Goal: Check status: Check status

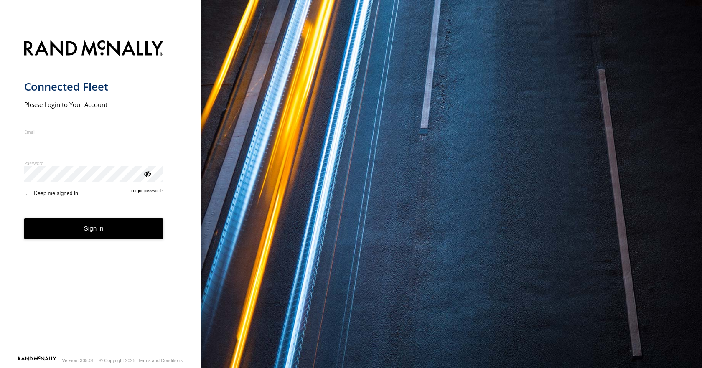
type input "**********"
click at [86, 236] on button "Sign in" at bounding box center [93, 228] width 139 height 20
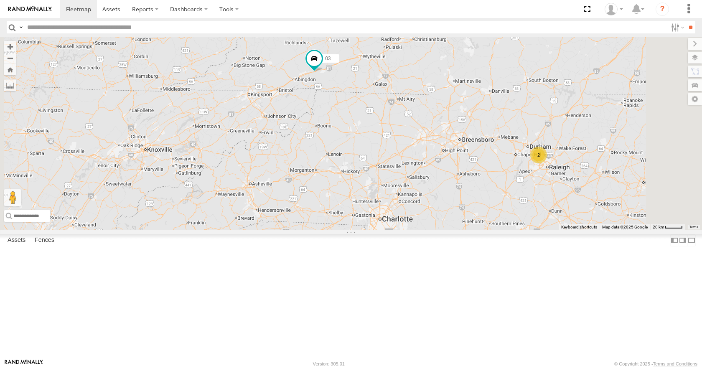
drag, startPoint x: 427, startPoint y: 161, endPoint x: 413, endPoint y: 197, distance: 38.1
click at [413, 197] on div "35 14 04 03 05 2" at bounding box center [351, 133] width 702 height 193
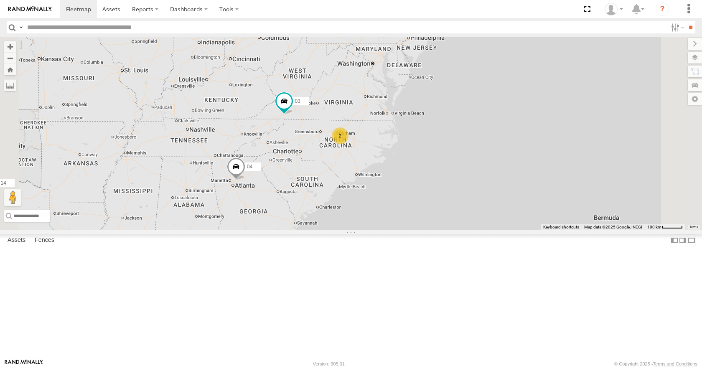
drag, startPoint x: 450, startPoint y: 117, endPoint x: 439, endPoint y: 143, distance: 29.0
click at [439, 143] on div "35 14 04 03 13 2 05 2" at bounding box center [351, 133] width 702 height 193
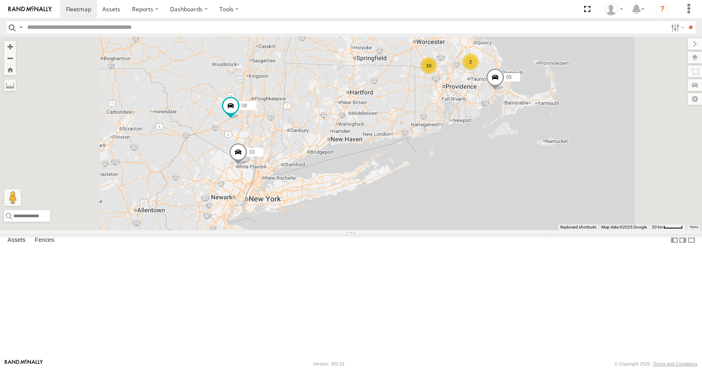
drag, startPoint x: 508, startPoint y: 53, endPoint x: 543, endPoint y: 104, distance: 61.4
click at [543, 104] on div "35 14 04 03 05 10 33 08 2 02" at bounding box center [351, 133] width 702 height 193
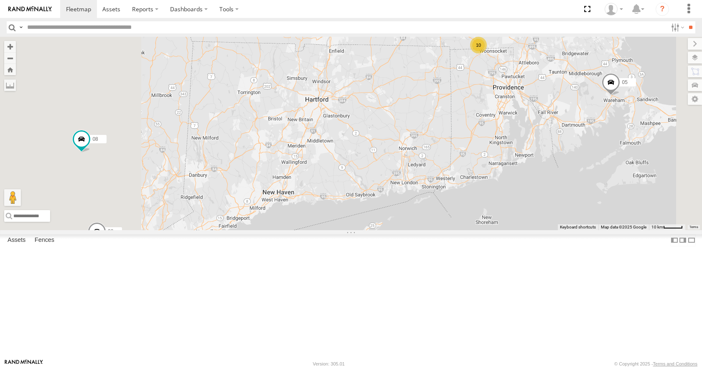
drag, startPoint x: 369, startPoint y: 249, endPoint x: 600, endPoint y: 84, distance: 283.3
click at [597, 86] on div "35 14 04 03 05 33 08 02 10 12 11" at bounding box center [351, 133] width 702 height 193
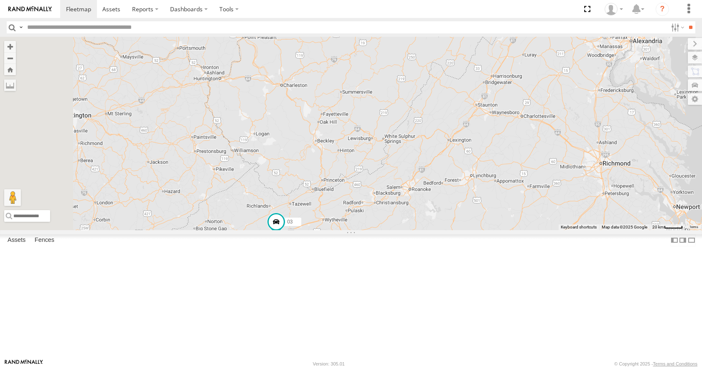
drag, startPoint x: 373, startPoint y: 224, endPoint x: 662, endPoint y: 112, distance: 310.2
click at [662, 112] on div "35 14 04 03 05 33 08 02 12 11" at bounding box center [351, 133] width 702 height 193
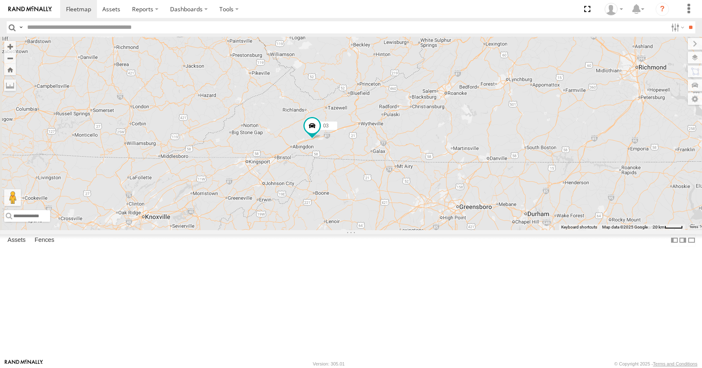
drag, startPoint x: 453, startPoint y: 230, endPoint x: 476, endPoint y: 142, distance: 91.0
click at [476, 142] on div "35 14 04 03 05 33 08 02 12 11" at bounding box center [351, 133] width 702 height 193
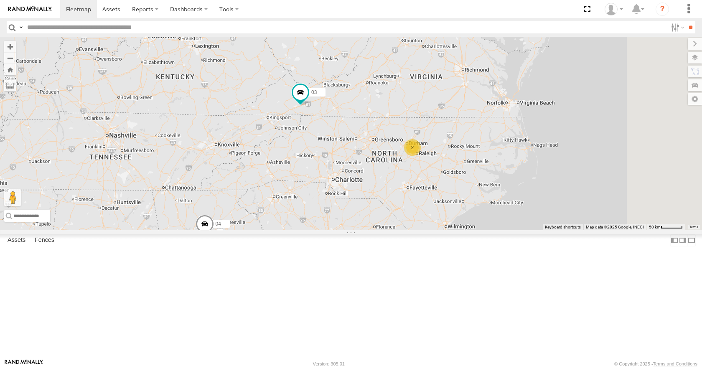
drag, startPoint x: 397, startPoint y: 243, endPoint x: 383, endPoint y: 172, distance: 72.3
click at [383, 172] on div "35 14 04 03 05 33 08 02 12 11 2" at bounding box center [351, 133] width 702 height 193
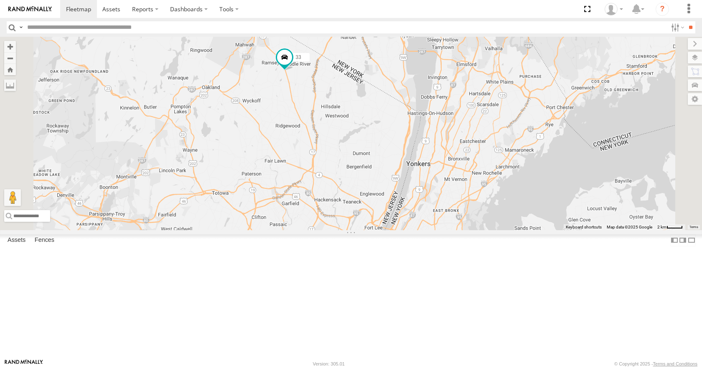
drag, startPoint x: 431, startPoint y: 94, endPoint x: 414, endPoint y: 157, distance: 64.7
click at [414, 157] on div "35 14 04 03 33 08 05" at bounding box center [351, 133] width 702 height 193
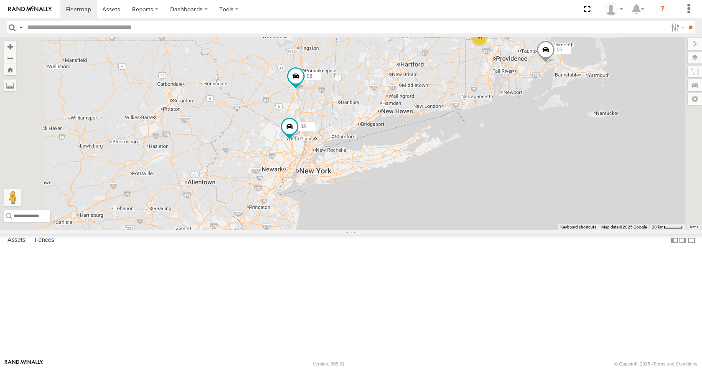
drag, startPoint x: 416, startPoint y: 149, endPoint x: 431, endPoint y: 176, distance: 30.8
click at [431, 176] on div "35 14 04 03 33 08 05 10 2 02" at bounding box center [351, 133] width 702 height 193
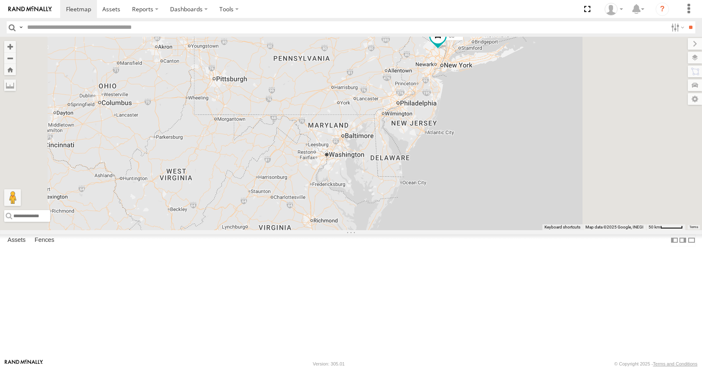
drag, startPoint x: 548, startPoint y: 128, endPoint x: 495, endPoint y: 218, distance: 104.0
click at [495, 218] on div "35 14 04 03 05 10 33 08 12 2" at bounding box center [351, 133] width 702 height 193
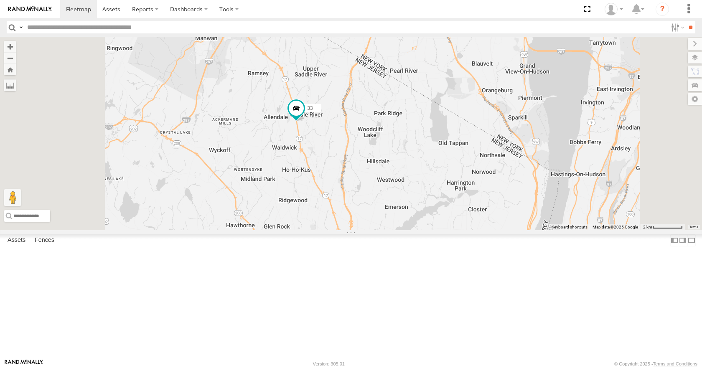
drag, startPoint x: 419, startPoint y: 112, endPoint x: 432, endPoint y: 137, distance: 27.7
click at [432, 137] on div "35 14 04 03 05 33 08" at bounding box center [351, 133] width 702 height 193
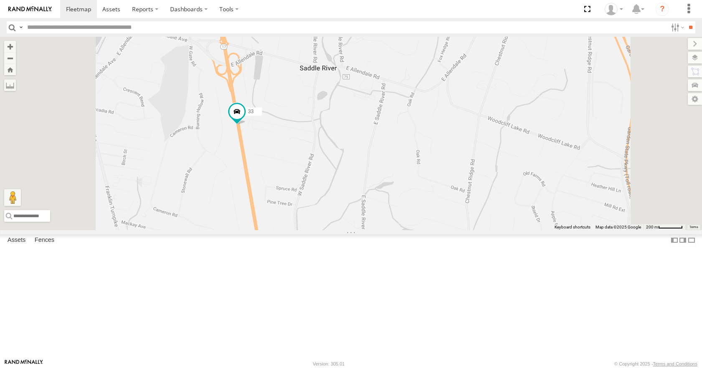
drag, startPoint x: 361, startPoint y: 144, endPoint x: 382, endPoint y: 178, distance: 40.2
click at [382, 178] on div "35 14 04 03 05 33 08" at bounding box center [351, 133] width 702 height 193
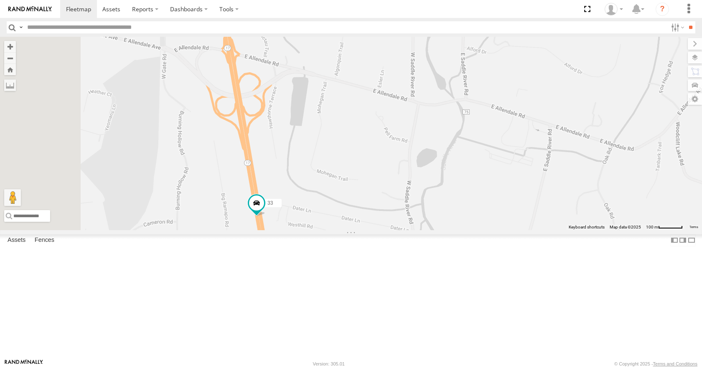
drag, startPoint x: 317, startPoint y: 125, endPoint x: 350, endPoint y: 183, distance: 66.6
click at [350, 183] on div "35 14 04 03 05 33 08" at bounding box center [351, 133] width 702 height 193
drag, startPoint x: 352, startPoint y: 158, endPoint x: 354, endPoint y: 164, distance: 5.7
click at [354, 164] on div "35 14 04 03 05 33 08" at bounding box center [351, 133] width 702 height 193
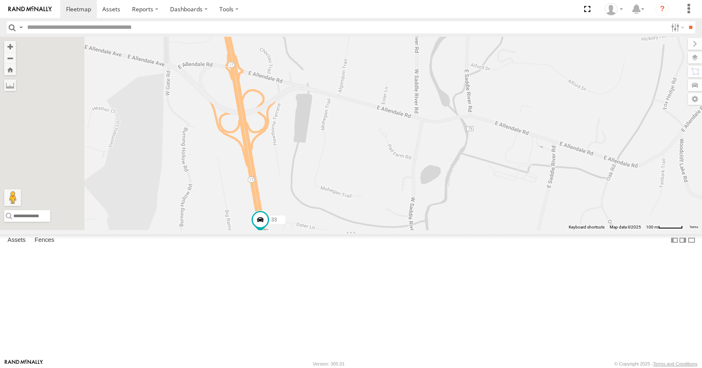
drag, startPoint x: 362, startPoint y: 182, endPoint x: 363, endPoint y: 197, distance: 15.1
click at [363, 197] on div "35 14 04 03 05 33 08" at bounding box center [351, 133] width 702 height 193
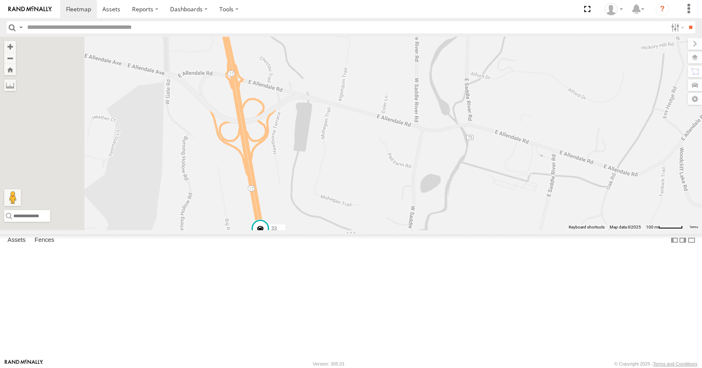
drag, startPoint x: 356, startPoint y: 165, endPoint x: 356, endPoint y: 177, distance: 11.7
click at [356, 177] on div "35 14 04 03 05 33 08" at bounding box center [351, 133] width 702 height 193
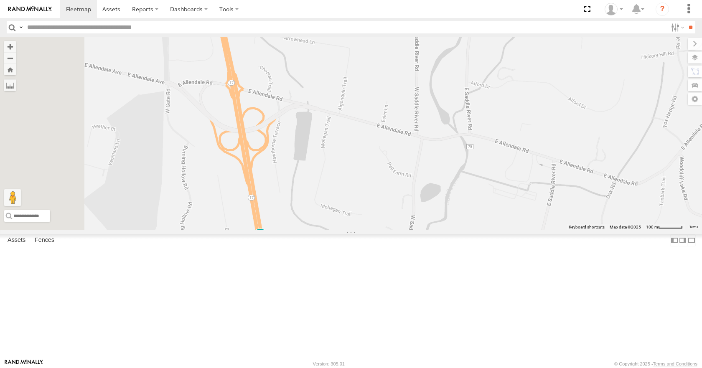
drag, startPoint x: 337, startPoint y: 205, endPoint x: 333, endPoint y: 218, distance: 13.7
click at [333, 218] on div "35 14 04 03 05 33 08" at bounding box center [351, 133] width 702 height 193
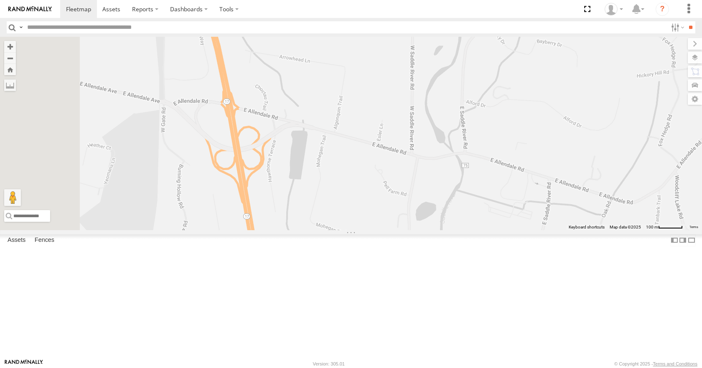
drag, startPoint x: 345, startPoint y: 202, endPoint x: 345, endPoint y: 216, distance: 13.8
click at [345, 216] on div "35 14 04 03 05 33 08" at bounding box center [351, 133] width 702 height 193
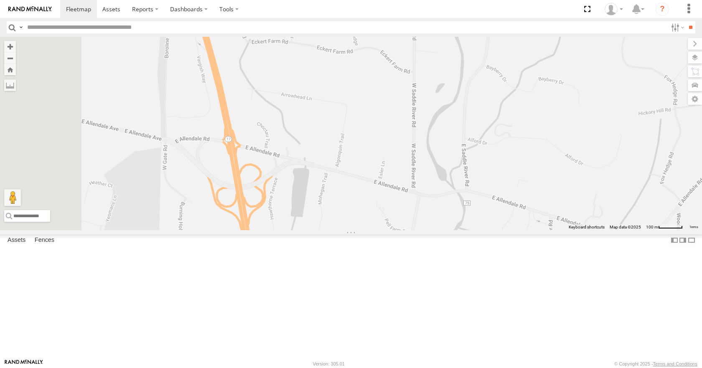
drag, startPoint x: 356, startPoint y: 233, endPoint x: 357, endPoint y: 248, distance: 15.5
click at [357, 230] on div "35 14 04 03 05 33 08" at bounding box center [351, 133] width 702 height 193
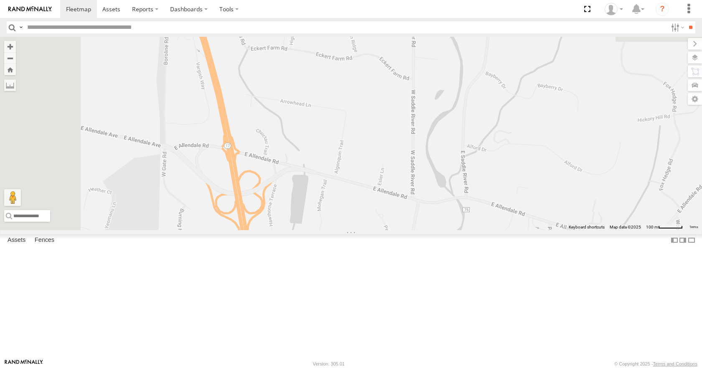
drag, startPoint x: 357, startPoint y: 256, endPoint x: 355, endPoint y: 267, distance: 11.5
click at [355, 230] on div "35 14 04 03 05 33 08" at bounding box center [351, 133] width 702 height 193
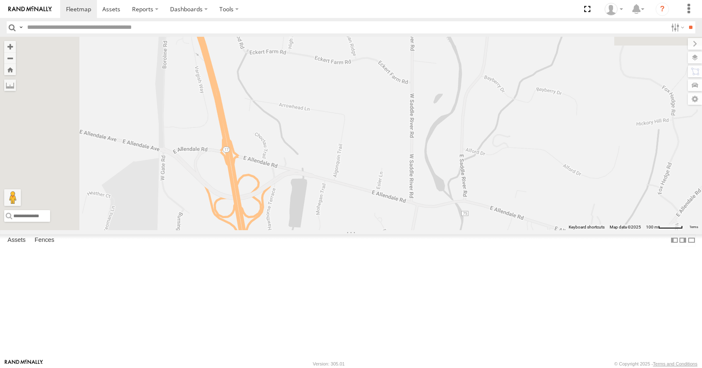
drag, startPoint x: 350, startPoint y: 244, endPoint x: 346, endPoint y: 262, distance: 19.1
click at [346, 230] on div "35 14 04 03 05 33 08" at bounding box center [351, 133] width 702 height 193
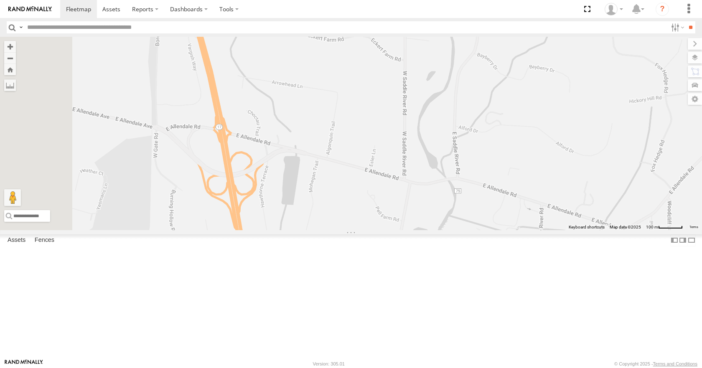
drag, startPoint x: 349, startPoint y: 287, endPoint x: 345, endPoint y: 248, distance: 40.0
click at [345, 230] on div "35 14 04 03 05 33 08" at bounding box center [351, 133] width 702 height 193
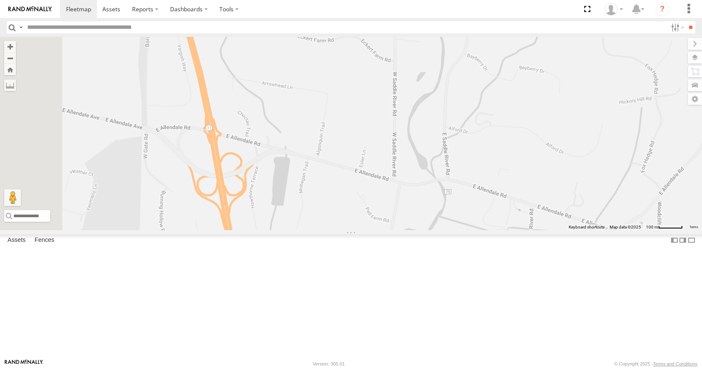
drag, startPoint x: 329, startPoint y: 250, endPoint x: 315, endPoint y: 251, distance: 13.4
click at [315, 230] on div "35 14 04 03 05 33 08" at bounding box center [351, 133] width 702 height 193
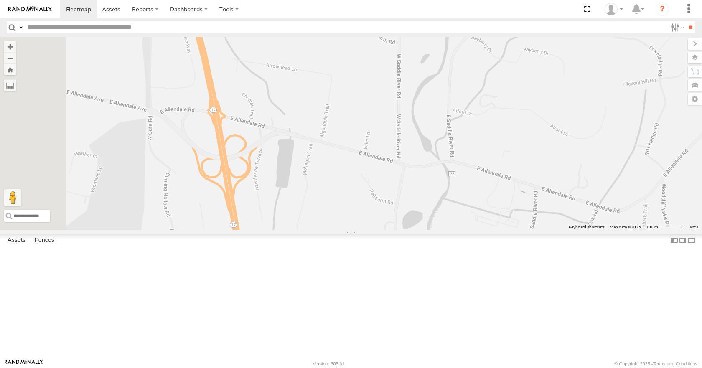
drag, startPoint x: 328, startPoint y: 226, endPoint x: 334, endPoint y: 206, distance: 20.5
click at [334, 206] on div "35 14 04 03 05 33 08" at bounding box center [351, 133] width 702 height 193
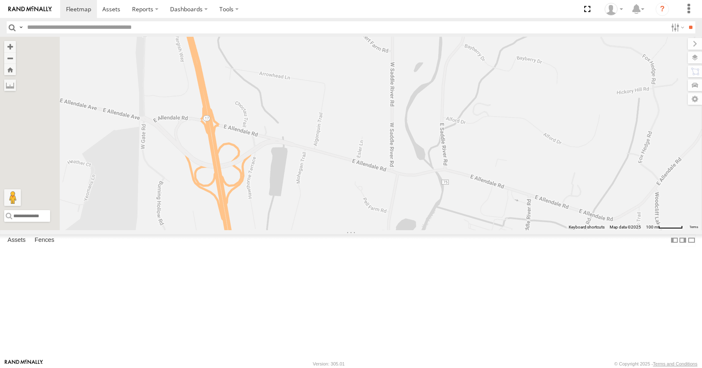
drag, startPoint x: 340, startPoint y: 224, endPoint x: 333, endPoint y: 233, distance: 11.9
click at [333, 230] on div "35 14 04 03 05 33 08" at bounding box center [351, 133] width 702 height 193
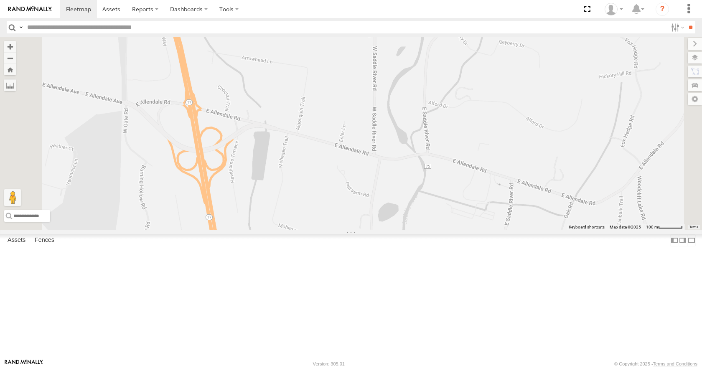
drag, startPoint x: 332, startPoint y: 217, endPoint x: 315, endPoint y: 201, distance: 23.9
click at [315, 201] on div "35 14 04 03 05 33 08" at bounding box center [351, 133] width 702 height 193
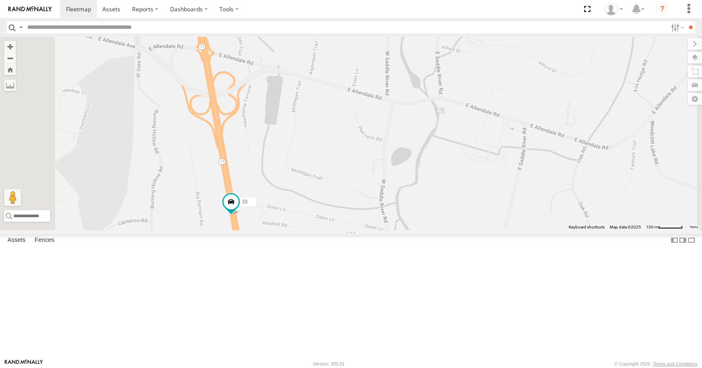
drag, startPoint x: 318, startPoint y: 223, endPoint x: 331, endPoint y: 163, distance: 61.6
click at [331, 163] on div "35 14 04 03 05 33 08" at bounding box center [351, 133] width 702 height 193
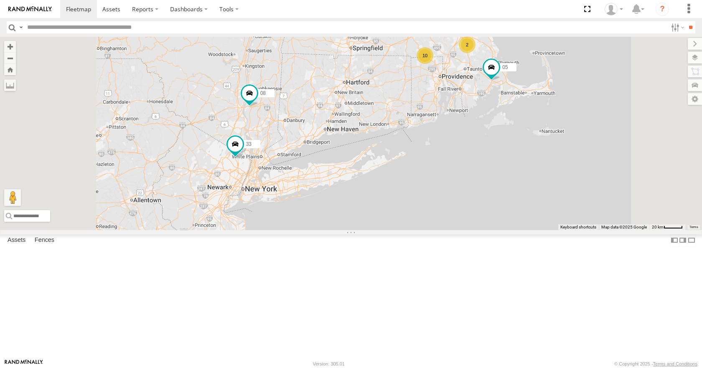
drag, startPoint x: 414, startPoint y: 139, endPoint x: 436, endPoint y: 157, distance: 29.0
click at [436, 157] on div "35 14 04 03 05 33 08 10 2 02" at bounding box center [351, 133] width 702 height 193
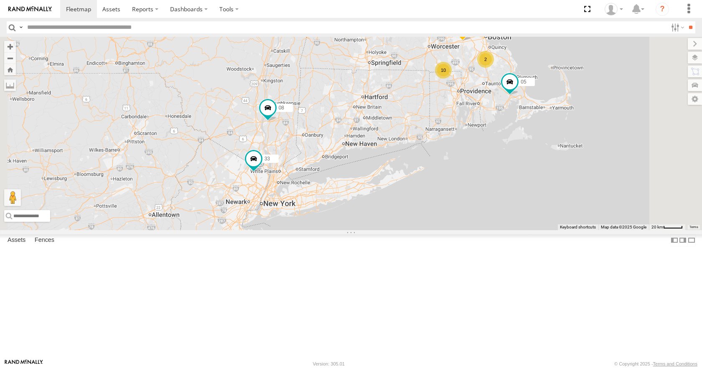
drag, startPoint x: 471, startPoint y: 115, endPoint x: 464, endPoint y: 145, distance: 30.9
click at [464, 145] on div "35 14 04 03 05 33 08 10 2 02" at bounding box center [351, 133] width 702 height 193
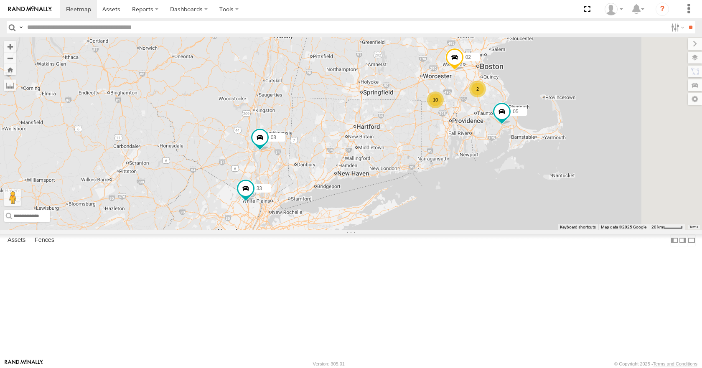
drag, startPoint x: 475, startPoint y: 119, endPoint x: 469, endPoint y: 137, distance: 19.3
click at [469, 137] on div "35 14 04 03 05 33 08 10 2 02" at bounding box center [351, 133] width 702 height 193
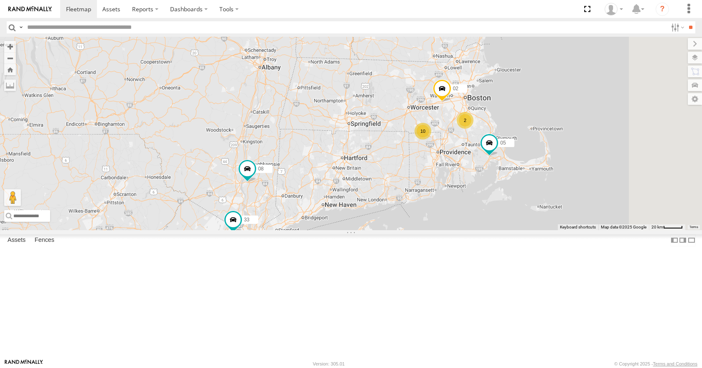
drag, startPoint x: 474, startPoint y: 118, endPoint x: 469, endPoint y: 126, distance: 9.2
click at [469, 126] on div "35 14 04 03 05 33 08 10 2 02" at bounding box center [351, 133] width 702 height 193
drag, startPoint x: 546, startPoint y: 107, endPoint x: 528, endPoint y: 119, distance: 22.5
click at [528, 119] on div "35 14 04 03 05 33 08 10 2 02" at bounding box center [351, 133] width 702 height 193
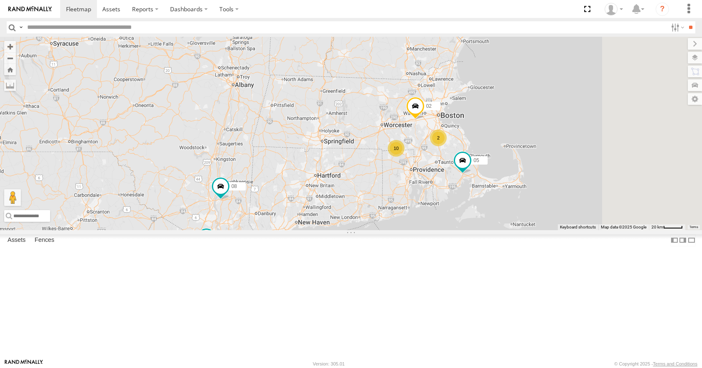
drag, startPoint x: 529, startPoint y: 105, endPoint x: 522, endPoint y: 109, distance: 7.9
click at [522, 109] on div "35 14 04 03 05 33 08 10 2 02" at bounding box center [351, 133] width 702 height 193
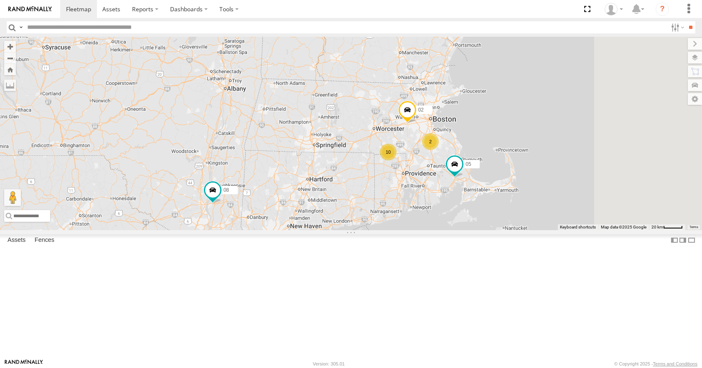
drag, startPoint x: 556, startPoint y: 79, endPoint x: 549, endPoint y: 81, distance: 7.4
click at [549, 81] on div "35 14 04 03 05 33 08 10 2 02" at bounding box center [351, 133] width 702 height 193
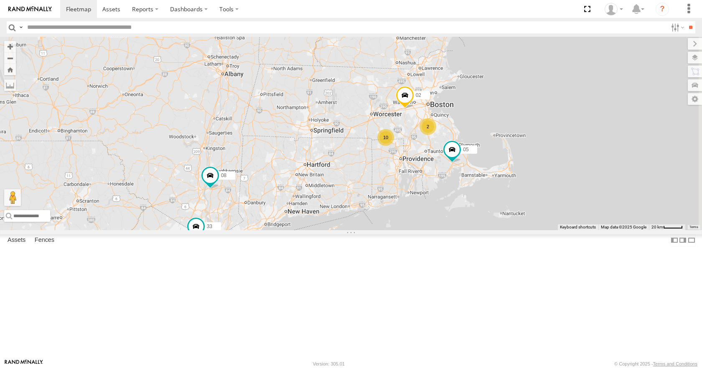
drag, startPoint x: 563, startPoint y: 103, endPoint x: 566, endPoint y: 85, distance: 17.9
click at [566, 85] on div "35 14 04 03 05 33 08 10 2 02" at bounding box center [351, 133] width 702 height 193
drag, startPoint x: 569, startPoint y: 107, endPoint x: 572, endPoint y: 96, distance: 11.9
click at [572, 96] on div "35 14 04 03 05 33 08 10 2 02" at bounding box center [351, 133] width 702 height 193
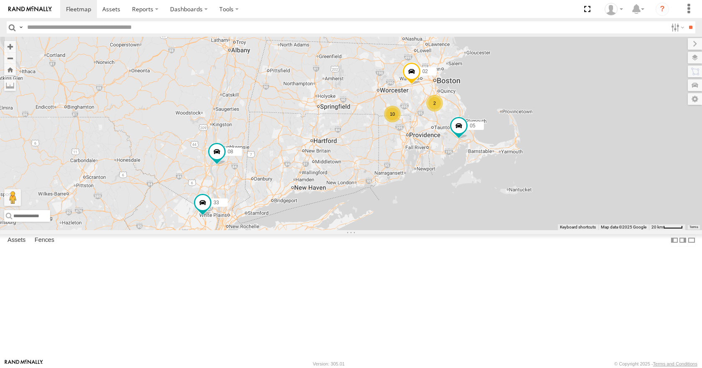
drag, startPoint x: 572, startPoint y: 118, endPoint x: 579, endPoint y: 104, distance: 15.5
click at [579, 104] on div "35 14 04 03 05 33 08 10 2 02" at bounding box center [351, 133] width 702 height 193
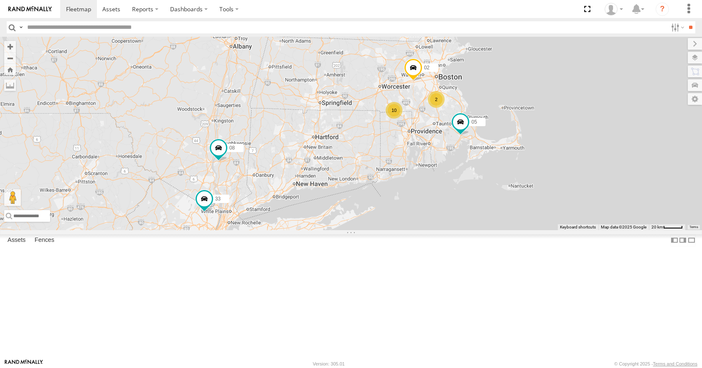
drag, startPoint x: 579, startPoint y: 128, endPoint x: 581, endPoint y: 121, distance: 7.5
click at [581, 121] on div "35 14 04 03 05 33 08 10 2 02" at bounding box center [351, 133] width 702 height 193
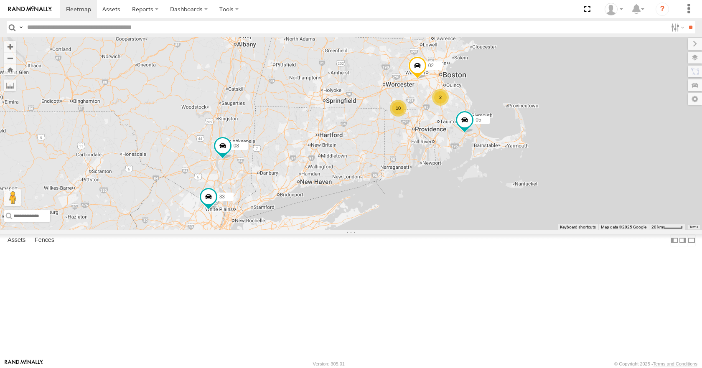
drag, startPoint x: 563, startPoint y: 116, endPoint x: 568, endPoint y: 113, distance: 6.0
click at [568, 113] on div "35 14 04 03 05 33 08 10 2 02" at bounding box center [351, 133] width 702 height 193
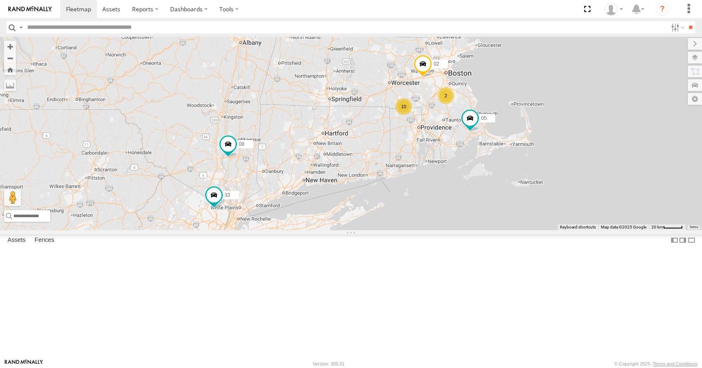
drag
click at [564, 119] on div "35 14 04 03 05 33 08 10 2 02" at bounding box center [351, 133] width 702 height 193
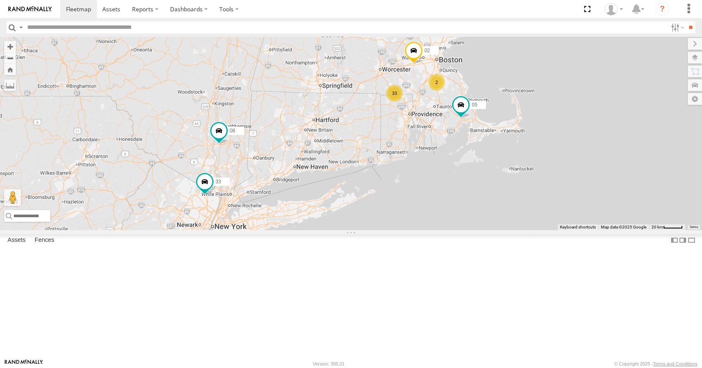
click at [550, 126] on div "35 14 04 03 05 33 08 10 2 02" at bounding box center [351, 133] width 702 height 193
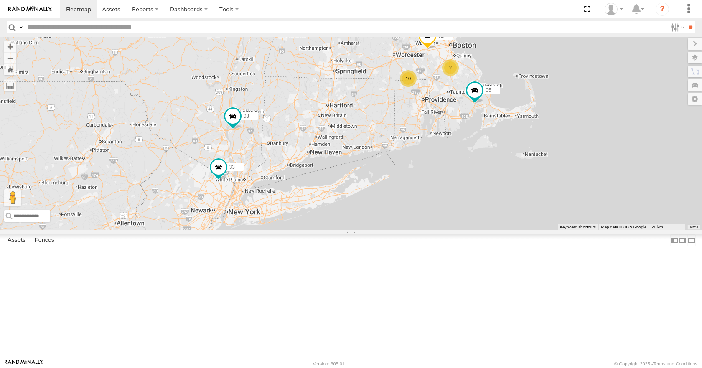
click at [622, 126] on div "35 14 04 03 05 33 08 10 2 02" at bounding box center [351, 133] width 702 height 193
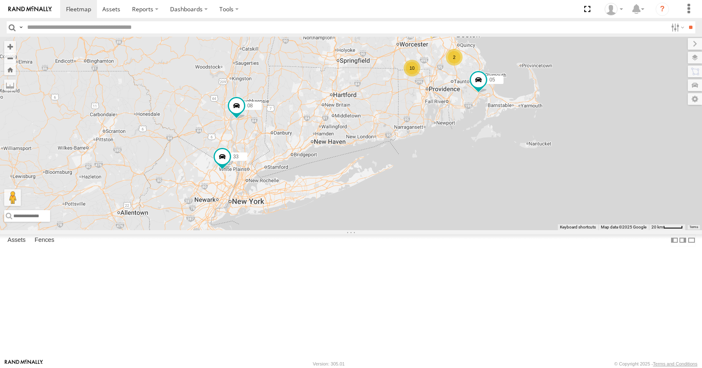
click at [639, 141] on div "35 14 04 03 05 33 08 10 2 02" at bounding box center [351, 133] width 702 height 193
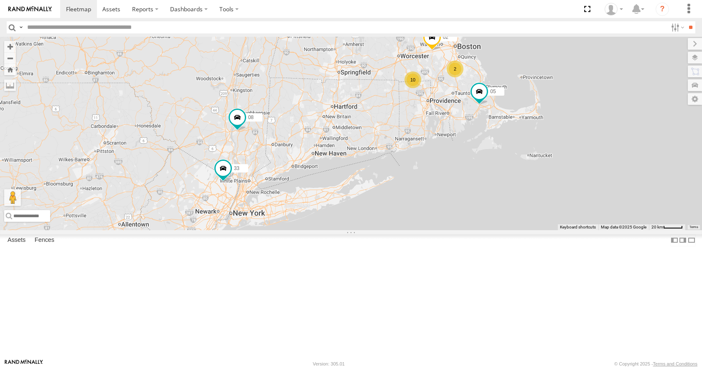
click at [637, 199] on div "35 14 04 03 05 33 08 10 2 02" at bounding box center [351, 133] width 702 height 193
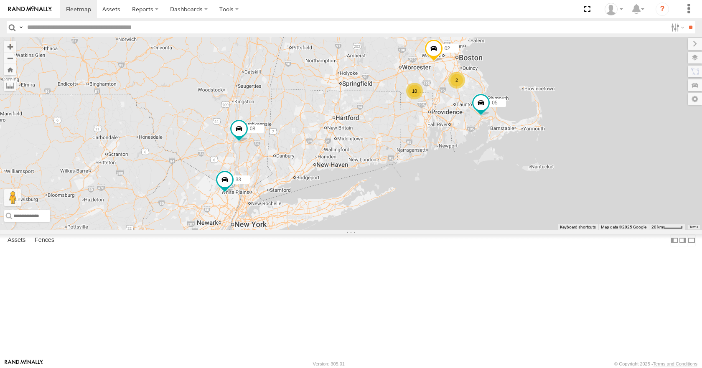
click at [593, 193] on div "35 14 04 03 05 33 08 10 2 02" at bounding box center [351, 133] width 702 height 193
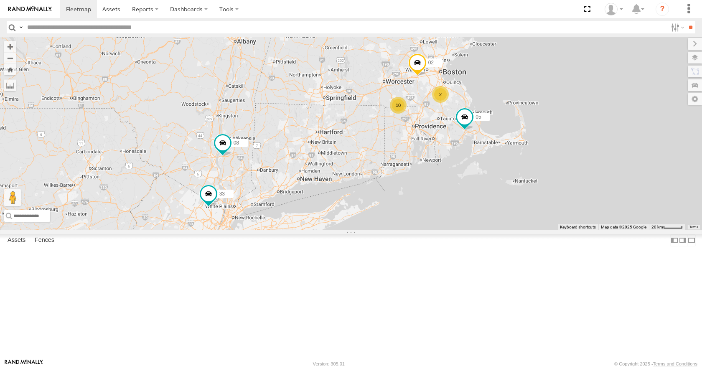
click at [583, 221] on div "35 14 04 03 05 33 08 10 2 02" at bounding box center [351, 133] width 702 height 193
click at [578, 171] on div "35 14 04 03 05 33 08 10 2 02" at bounding box center [351, 133] width 702 height 193
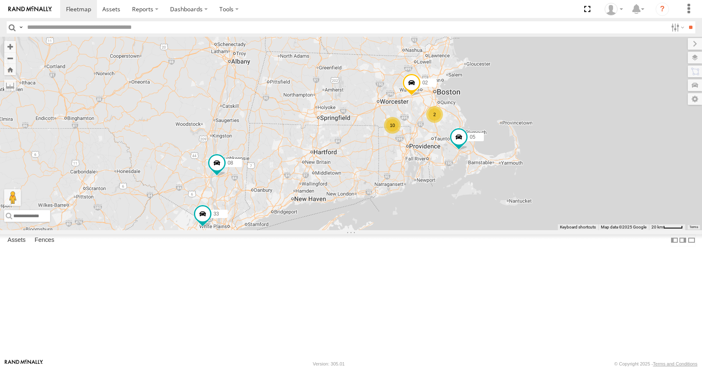
click at [552, 151] on div "35 14 04 03 05 33 08 10 2 02" at bounding box center [351, 133] width 702 height 193
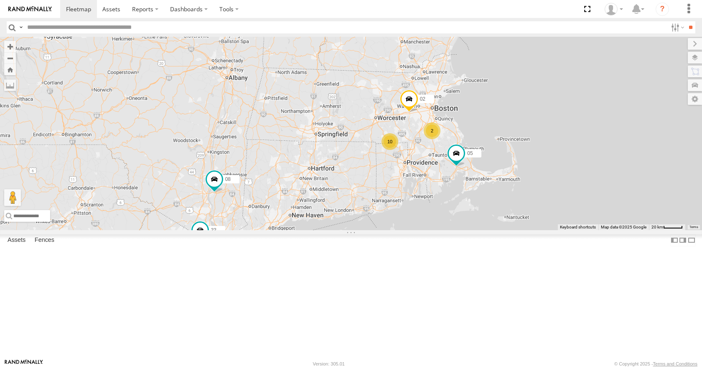
click at [547, 185] on div "35 14 04 03 05 33 08 10 2 02" at bounding box center [351, 133] width 702 height 193
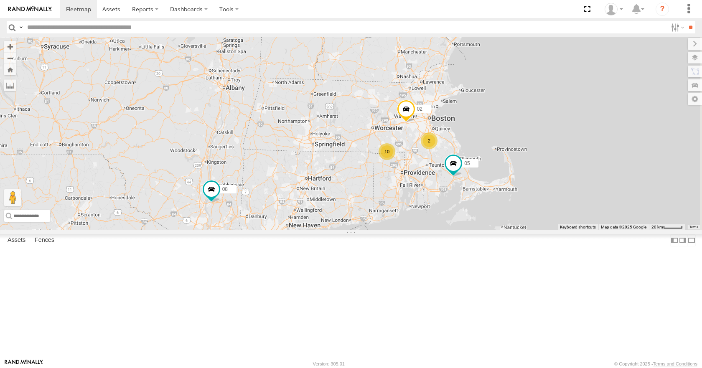
click at [555, 158] on div "35 14 04 03 05 33 08 10 2 02" at bounding box center [351, 133] width 702 height 193
click at [573, 145] on div "35 14 04 03 05 33 08 10 2 02" at bounding box center [351, 133] width 702 height 193
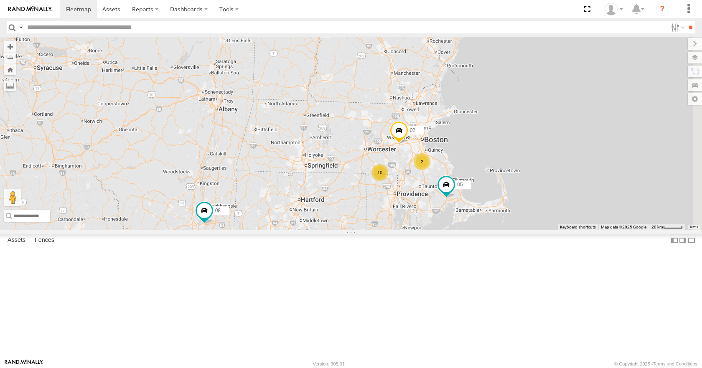
click at [566, 128] on div "35 14 04 03 05 33 08 10 2 02" at bounding box center [351, 133] width 702 height 193
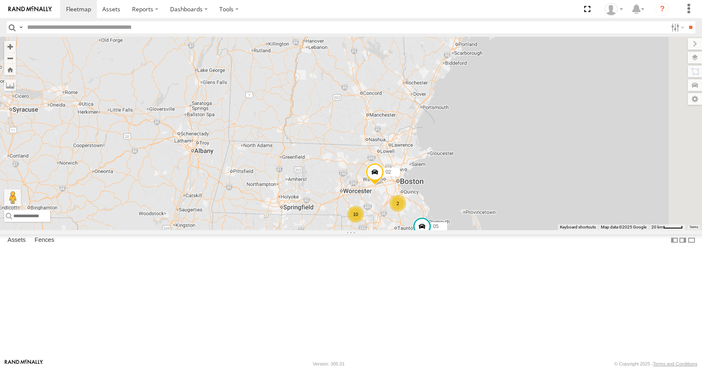
click at [573, 106] on div "35 14 04 03 05 33 08 10 2 02" at bounding box center [351, 133] width 702 height 193
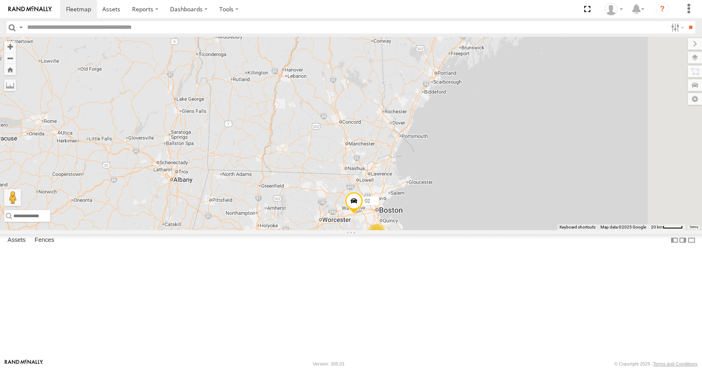
click at [575, 113] on div "35 14 04 03 05 33 08 10 2 02" at bounding box center [351, 133] width 702 height 193
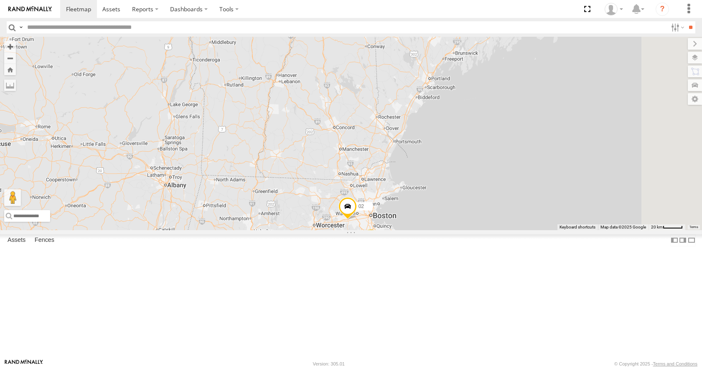
click at [563, 122] on div "35 14 04 03 05 33 08 10 2 02" at bounding box center [351, 133] width 702 height 193
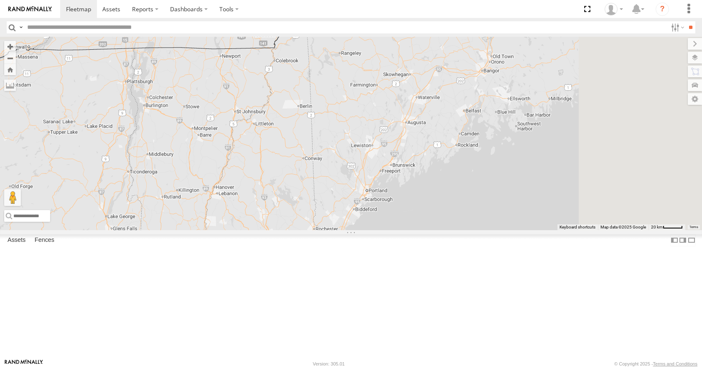
click at [547, 143] on div "35 14 04 03 05 33 08 10 2 02" at bounding box center [351, 133] width 702 height 193
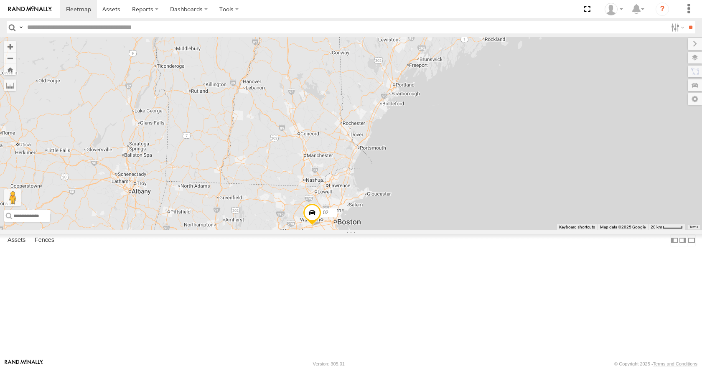
click at [587, 73] on div "35 14 04 03 05 33 08 10 2 02" at bounding box center [351, 133] width 702 height 193
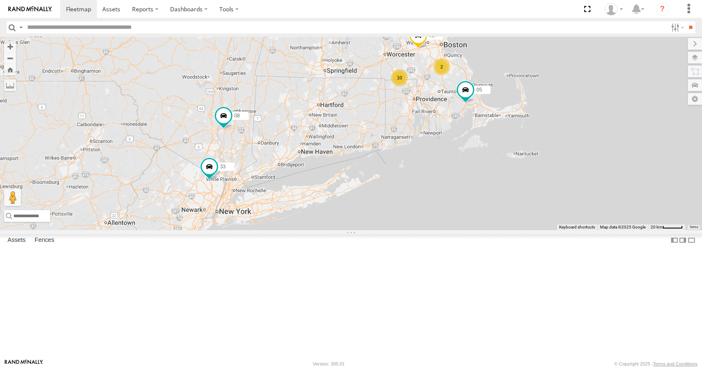
click at [617, 87] on div "35 14 04 03 05 33 08 10 2 02" at bounding box center [351, 133] width 702 height 193
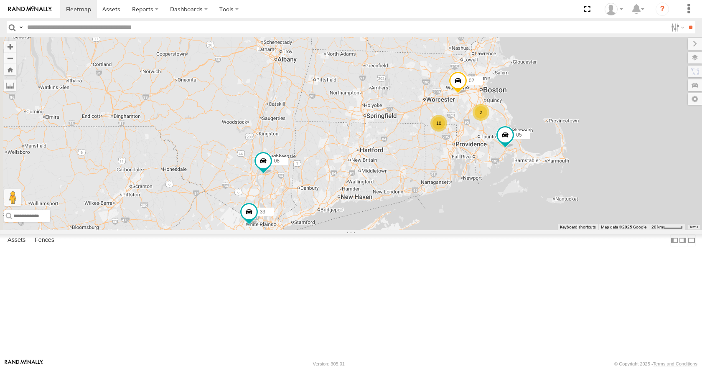
click at [644, 153] on div "35 14 04 03 05 33 08 10 2 02" at bounding box center [351, 133] width 702 height 193
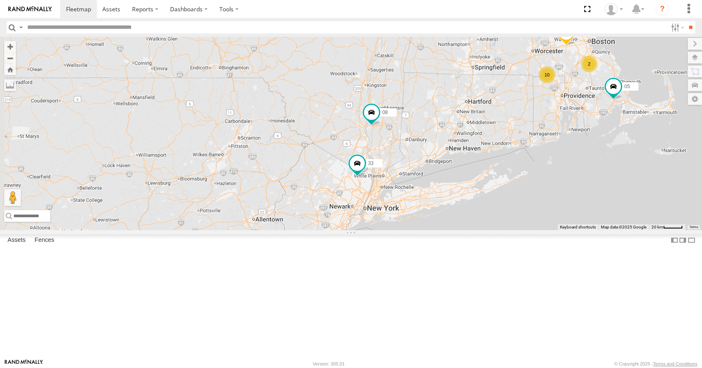
click at [559, 137] on div "35 14 04 03 05 33 08 10 2 02" at bounding box center [351, 133] width 702 height 193
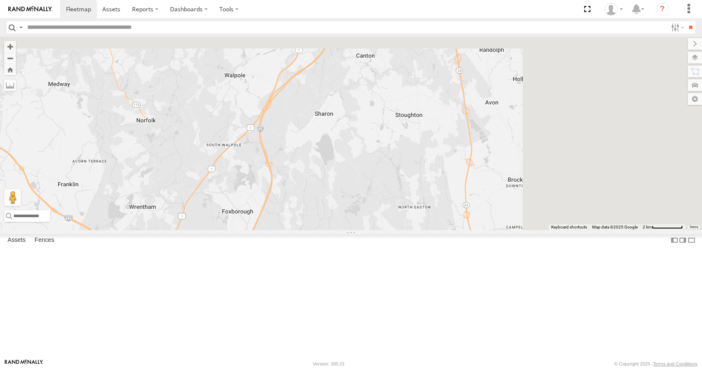
drag, startPoint x: 529, startPoint y: 122, endPoint x: 447, endPoint y: 260, distance: 160.0
click at [447, 230] on div "35 14 04 03 33 08 05 02" at bounding box center [351, 133] width 702 height 193
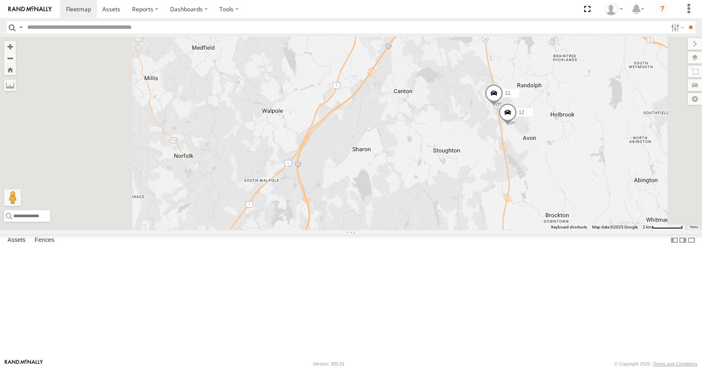
drag, startPoint x: 396, startPoint y: 186, endPoint x: 478, endPoint y: 186, distance: 82.7
click at [478, 186] on div "35 14 04 03 33 08 05 02 12 11" at bounding box center [351, 133] width 702 height 193
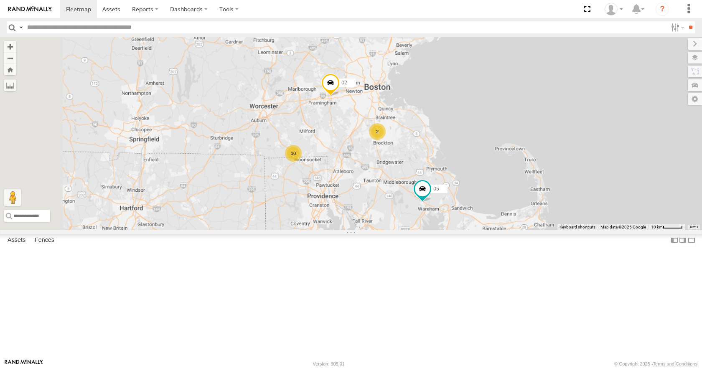
drag, startPoint x: 383, startPoint y: 205, endPoint x: 412, endPoint y: 192, distance: 32.4
click at [412, 192] on div "35 14 04 03 33 08 05 02 10 2" at bounding box center [351, 133] width 702 height 193
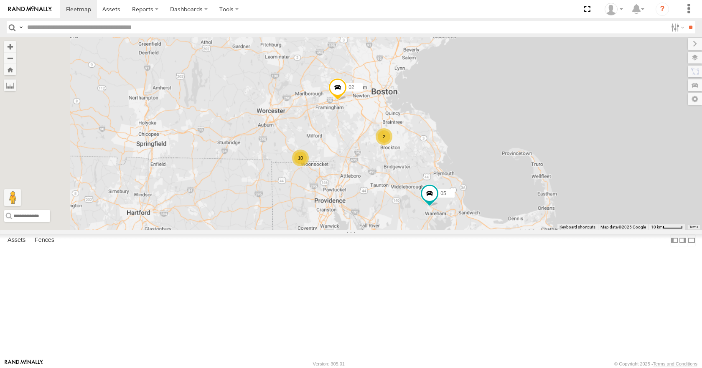
drag, startPoint x: 396, startPoint y: 158, endPoint x: 409, endPoint y: 167, distance: 15.9
click at [409, 167] on div "35 14 04 03 33 08 05 02 10 2" at bounding box center [351, 133] width 702 height 193
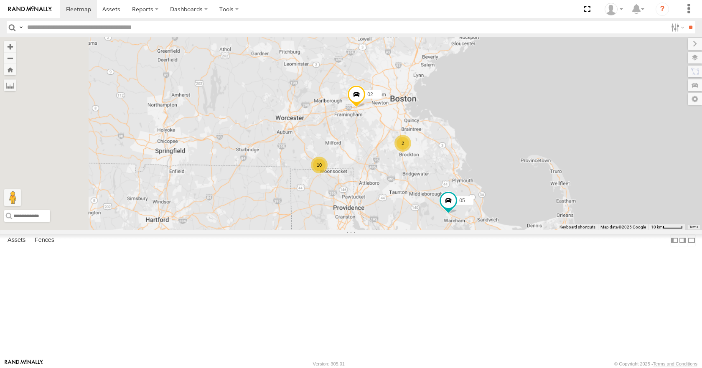
click at [423, 158] on div "35 14 04 03 33 08 05 02 10 2" at bounding box center [351, 133] width 702 height 193
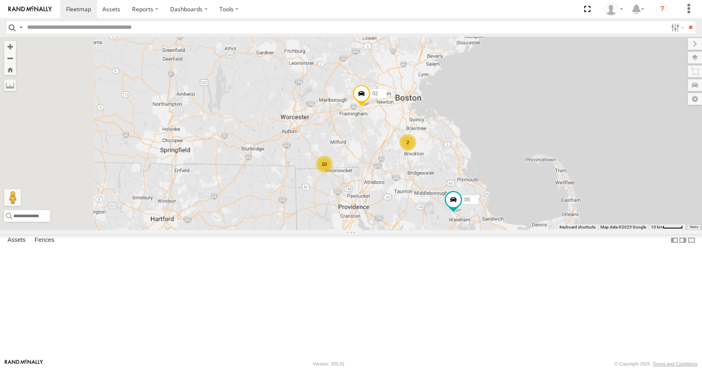
drag, startPoint x: 439, startPoint y: 98, endPoint x: 448, endPoint y: 96, distance: 9.8
click at [448, 96] on div "35 14 04 03 33 08 05 02 10 2" at bounding box center [351, 133] width 702 height 193
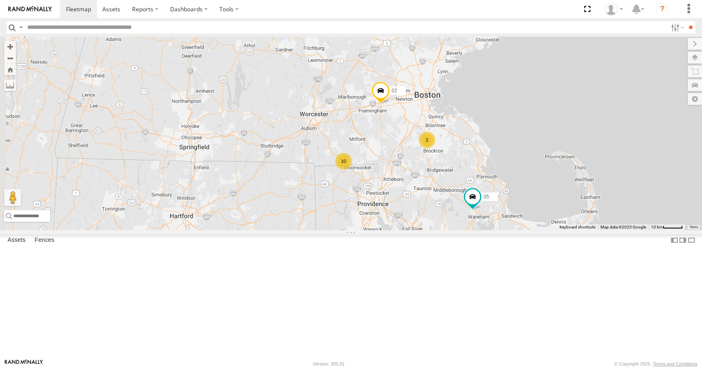
drag, startPoint x: 483, startPoint y: 87, endPoint x: 491, endPoint y: 86, distance: 7.6
click at [491, 86] on div "35 14 04 03 33 08 05 02 10 2" at bounding box center [351, 133] width 702 height 193
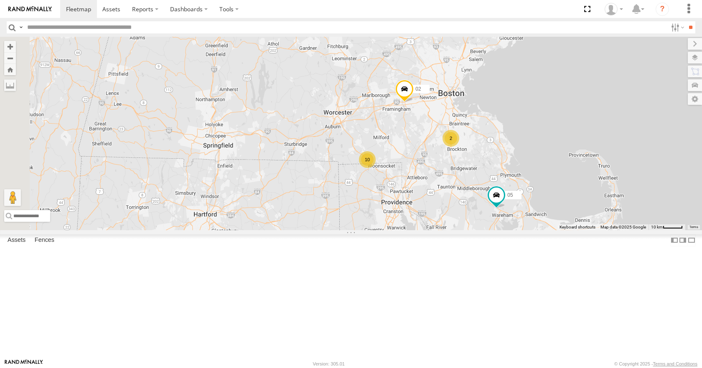
drag, startPoint x: 514, startPoint y: 78, endPoint x: 526, endPoint y: 76, distance: 11.8
click at [526, 76] on div "35 14 04 03 33 08 05 02 10 2" at bounding box center [351, 133] width 702 height 193
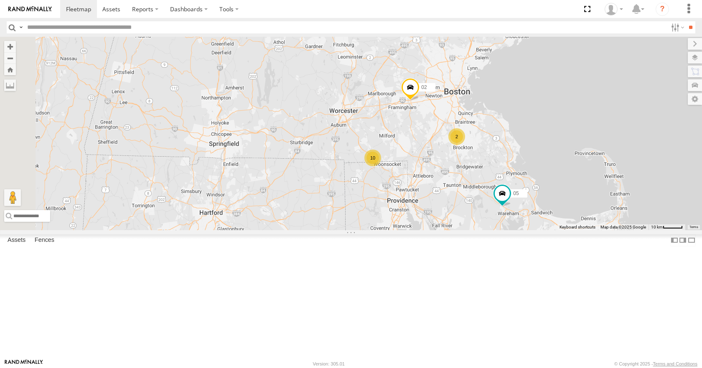
click at [561, 66] on div "35 14 04 03 33 08 05 02 10 2" at bounding box center [351, 133] width 702 height 193
